Goal: Transaction & Acquisition: Purchase product/service

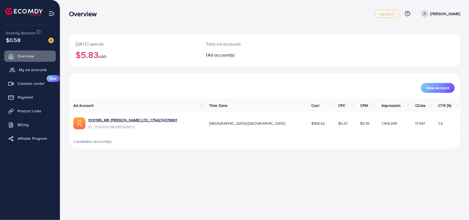
click at [27, 68] on span "My ad accounts" at bounding box center [33, 69] width 28 height 5
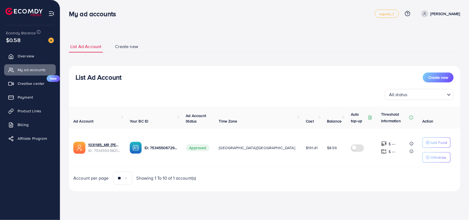
click at [51, 41] on img at bounding box center [50, 40] width 5 height 5
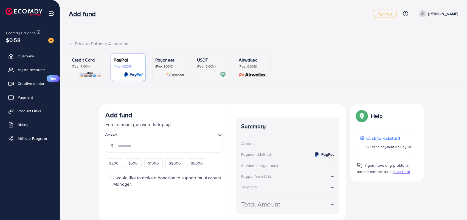
click at [89, 65] on p "(Fee: 4.00%)" at bounding box center [86, 66] width 29 height 4
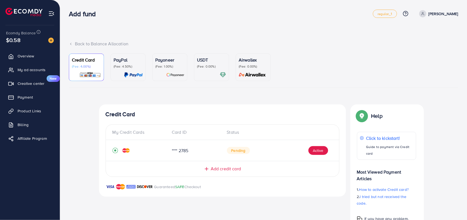
click at [205, 66] on p "(Fee: 0.00%)" at bounding box center [211, 66] width 29 height 4
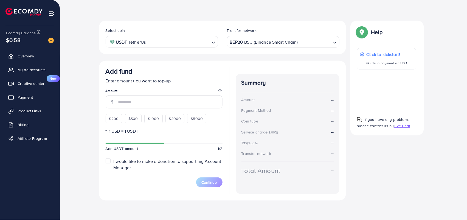
scroll to position [85, 0]
click at [111, 118] on span "$200" at bounding box center [114, 118] width 10 height 5
type input "***"
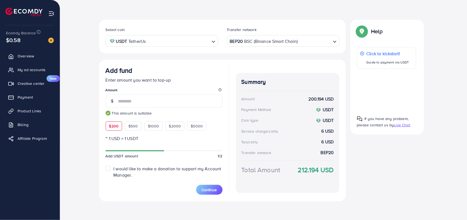
click at [98, 45] on div "Select coin USDT TetherUs Loading... Transfer network BEP20 BSC (Binance Smart …" at bounding box center [264, 113] width 390 height 186
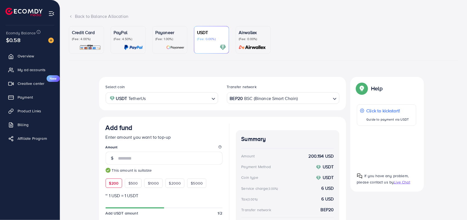
click at [90, 40] on p "(Fee: 4.00%)" at bounding box center [86, 39] width 29 height 4
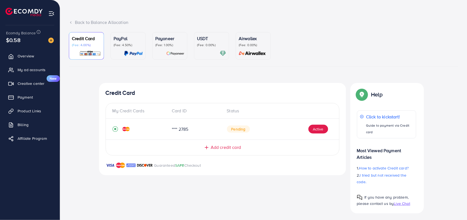
scroll to position [24, 0]
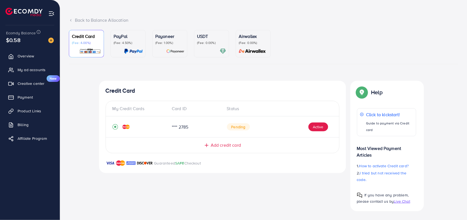
click at [224, 146] on span "Add credit card" at bounding box center [226, 145] width 30 height 6
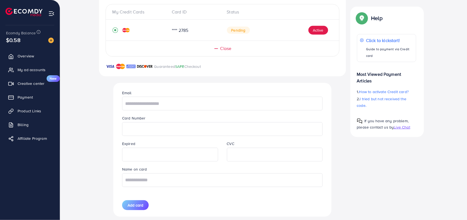
scroll to position [134, 0]
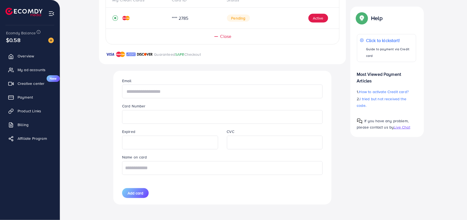
click at [132, 85] on input "text" at bounding box center [222, 92] width 201 height 14
type input "**********"
click at [155, 123] on div "**********" at bounding box center [222, 138] width 209 height 134
click at [182, 165] on input "text" at bounding box center [222, 168] width 201 height 14
type input "*********"
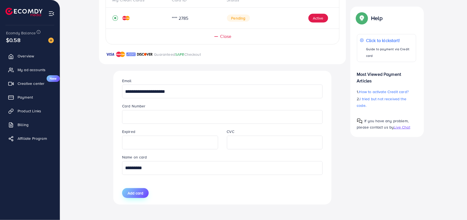
click at [131, 195] on span "Add card" at bounding box center [136, 192] width 16 height 5
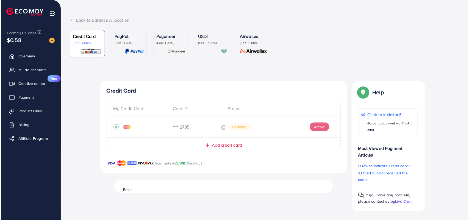
scroll to position [24, 0]
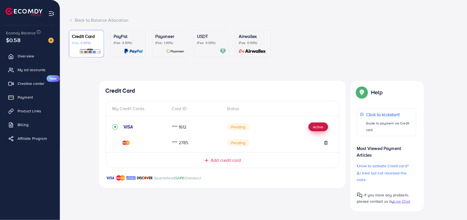
click at [314, 126] on button "Active" at bounding box center [319, 126] width 20 height 9
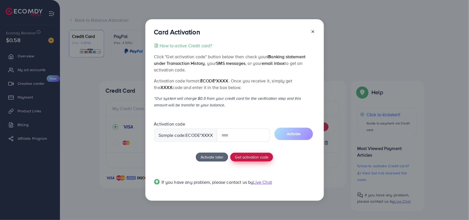
click at [251, 159] on span "Get activation code" at bounding box center [251, 157] width 33 height 6
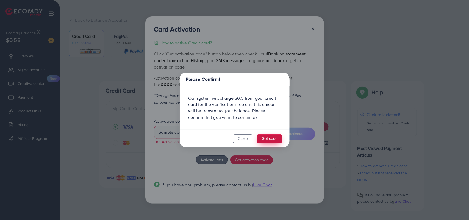
click at [264, 137] on button "Get code" at bounding box center [269, 138] width 25 height 9
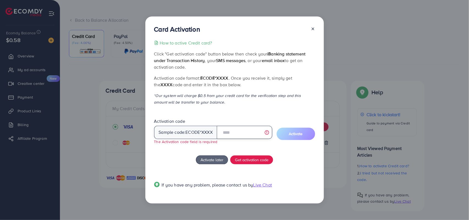
click at [228, 131] on input "text" at bounding box center [244, 132] width 55 height 13
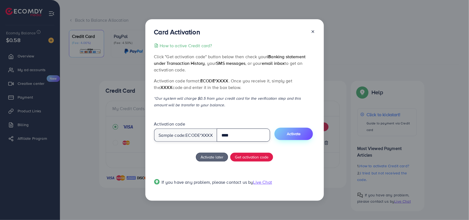
type input "****"
click at [295, 131] on span "Activate" at bounding box center [294, 133] width 14 height 5
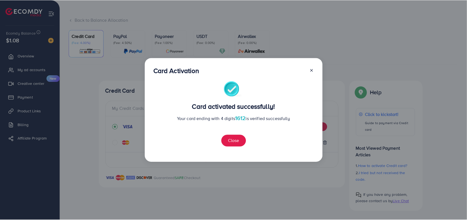
scroll to position [137, 0]
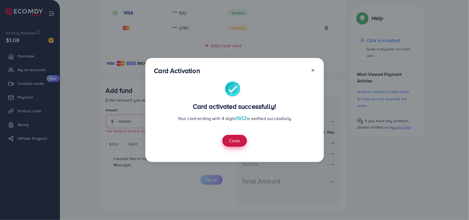
click at [237, 139] on button "Close" at bounding box center [234, 141] width 25 height 12
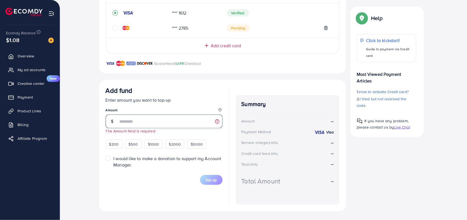
click at [167, 122] on input "number" at bounding box center [170, 121] width 104 height 14
click at [116, 143] on span "$200" at bounding box center [114, 143] width 10 height 5
type input "***"
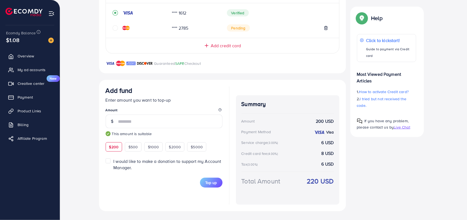
scroll to position [0, 0]
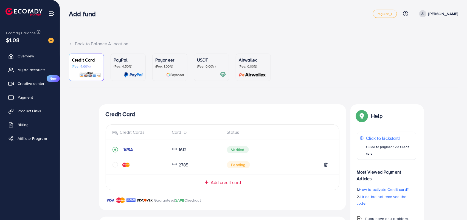
click at [208, 72] on div at bounding box center [211, 75] width 29 height 6
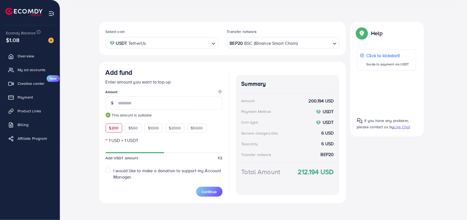
scroll to position [86, 0]
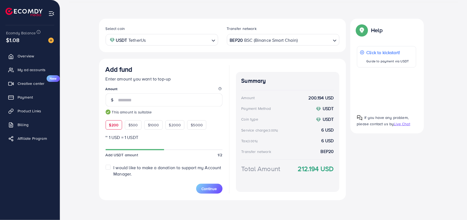
click at [268, 43] on div "BEP20 BSC (Binance Smart Chain)" at bounding box center [280, 40] width 102 height 10
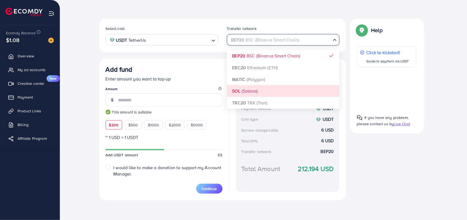
click at [250, 89] on div "Select coin USDT TetherUs Loading... Transfer network BEP20 BSC (Binance Smart …" at bounding box center [222, 109] width 247 height 181
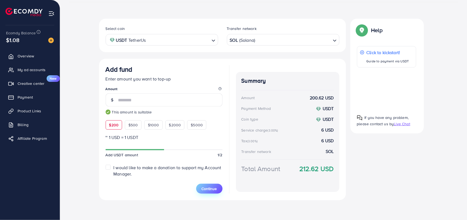
click at [213, 192] on button "Continue" at bounding box center [209, 189] width 26 height 10
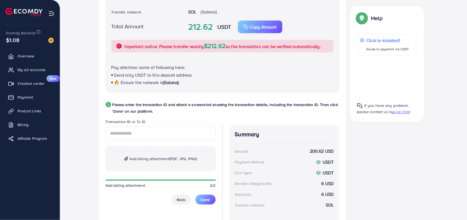
scroll to position [188, 0]
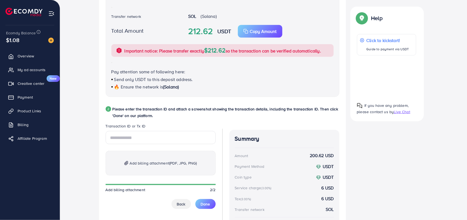
drag, startPoint x: 215, startPoint y: 99, endPoint x: 250, endPoint y: 109, distance: 36.6
click at [165, 116] on p "Please enter the transaction ID and attach a screenshot showing the transaction…" at bounding box center [226, 112] width 227 height 13
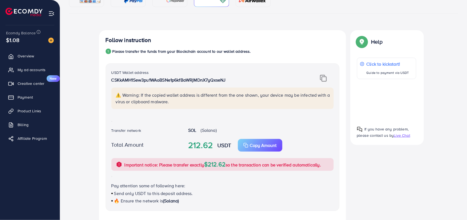
scroll to position [74, 0]
drag, startPoint x: 323, startPoint y: 83, endPoint x: 323, endPoint y: 80, distance: 3.3
click at [323, 83] on div "USDT Wallet address CSKkAMH1Sew3pu1WAoBSNe1p6kfBaWRjMDnX7yQxseNJ ⚠️ Warning: If…" at bounding box center [222, 93] width 231 height 46
click at [323, 80] on img at bounding box center [323, 78] width 7 height 7
click at [265, 143] on p "Copy Amount" at bounding box center [263, 145] width 27 height 7
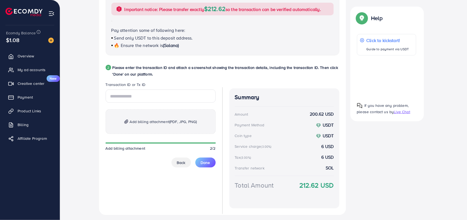
scroll to position [245, 0]
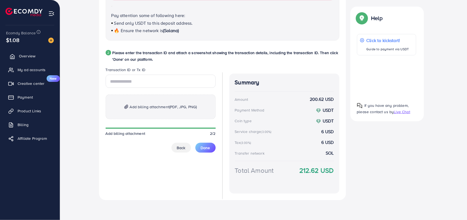
click at [21, 54] on span "Overview" at bounding box center [27, 55] width 16 height 5
